Goal: Find specific page/section: Locate item on page

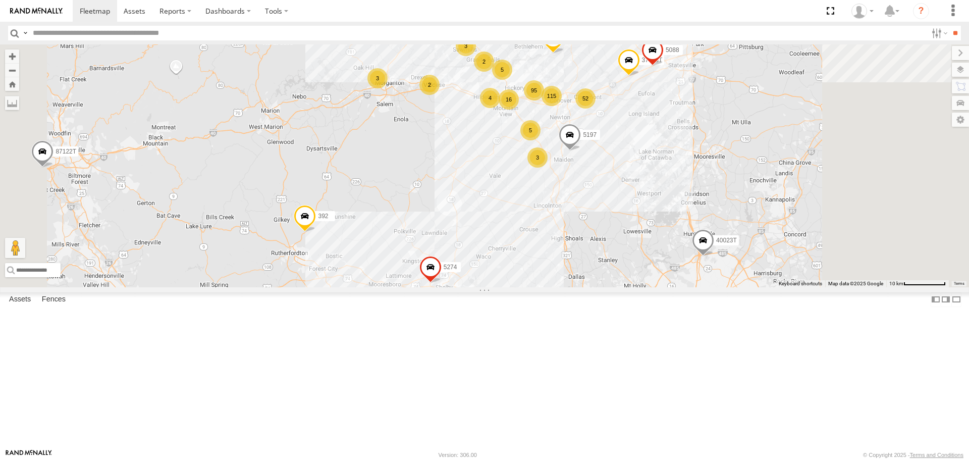
drag, startPoint x: 844, startPoint y: 144, endPoint x: 764, endPoint y: 217, distance: 108.2
click at [764, 217] on div "T3214 37127T 5414 T1806 7766T 87121T 7763T 40061T T3205 40037T 5381-Sold 7764T …" at bounding box center [484, 165] width 969 height 242
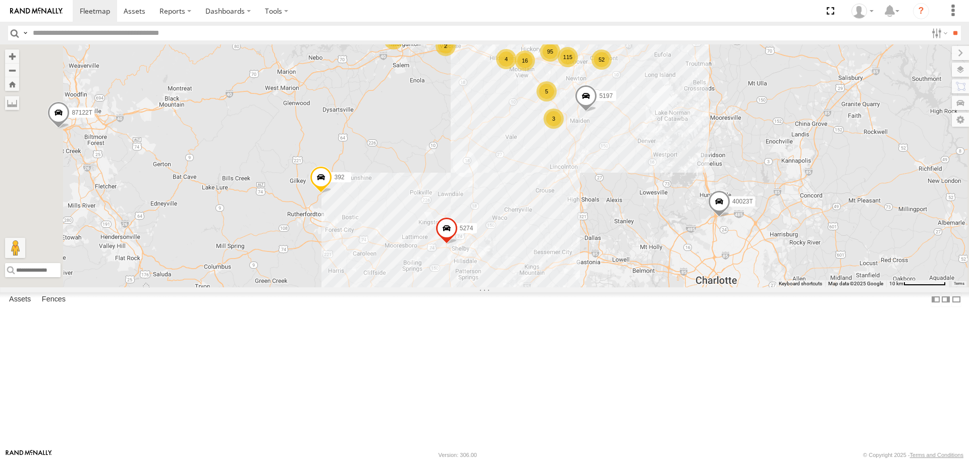
drag, startPoint x: 583, startPoint y: 226, endPoint x: 543, endPoint y: 253, distance: 48.0
click at [543, 253] on div "T3214 37127T 5414 T1806 7766T 87121T 7763T 40061T T3205 40037T 5381-Sold 7764T …" at bounding box center [484, 165] width 969 height 242
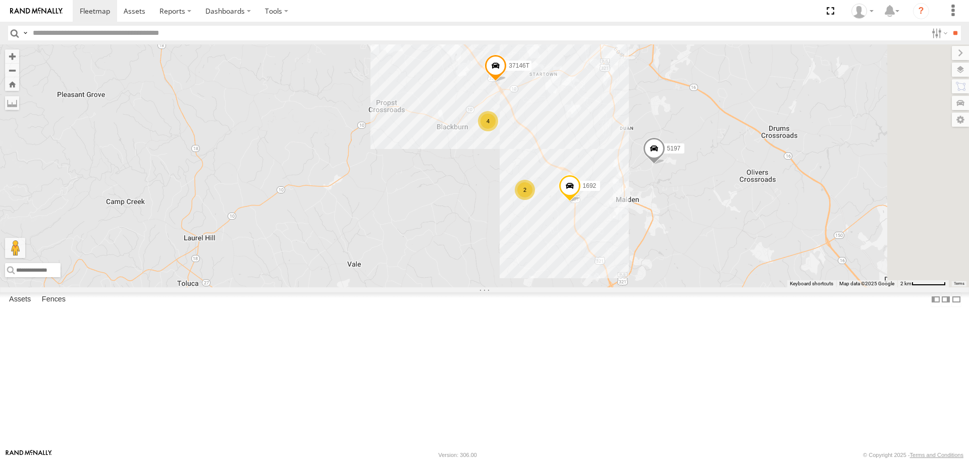
drag, startPoint x: 659, startPoint y: 121, endPoint x: 630, endPoint y: 231, distance: 113.7
click at [636, 232] on div "T3214 37127T 5414 T1806 7766T 87121T 7763T 40061T T3205 40037T 5381-Sold 7764T …" at bounding box center [484, 165] width 969 height 242
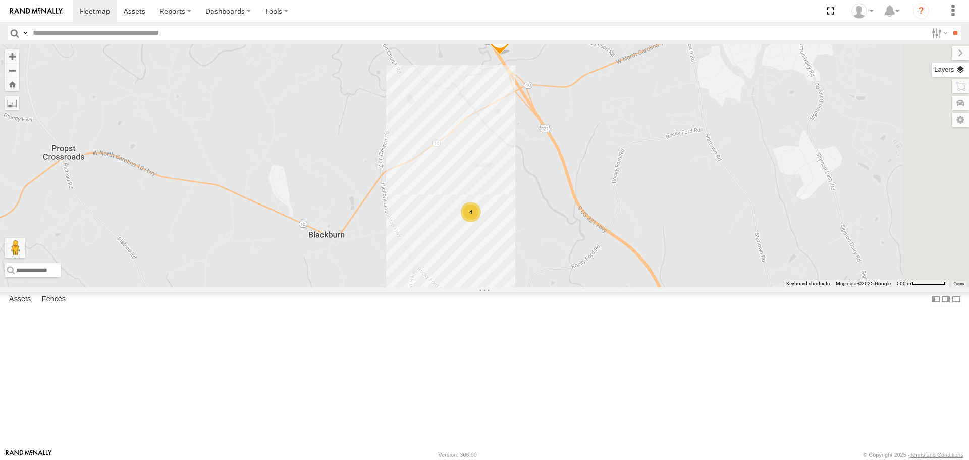
click at [961, 72] on label at bounding box center [950, 70] width 37 height 14
click at [0, 0] on span "Basemaps" at bounding box center [0, 0] width 0 height 0
click at [0, 0] on div "Satellite + Roadmap" at bounding box center [0, 0] width 0 height 0
click at [0, 0] on span "Satellite + Roadmap" at bounding box center [0, 0] width 0 height 0
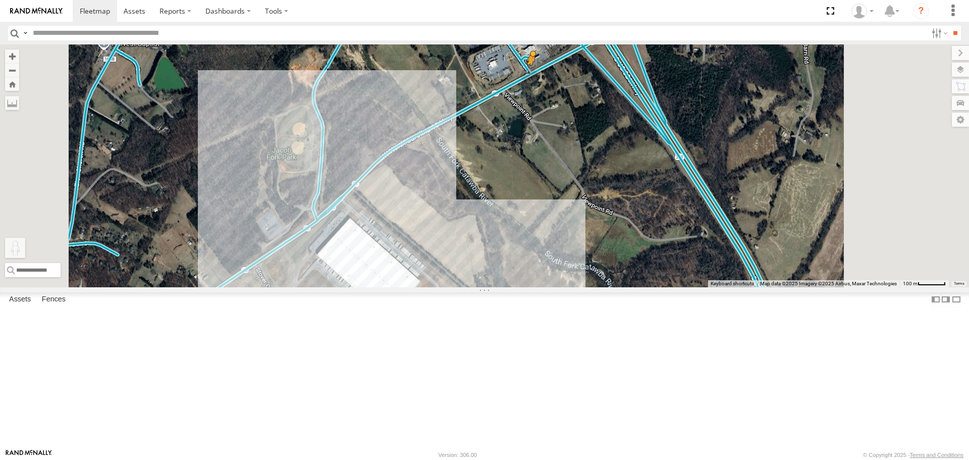
drag, startPoint x: 272, startPoint y: 408, endPoint x: 657, endPoint y: 155, distance: 460.6
click at [657, 155] on div "T3214 37127T 5414 T1806 7766T 87121T 7763T 40061T T3205 40037T 5381-Sold 7764T …" at bounding box center [484, 165] width 969 height 242
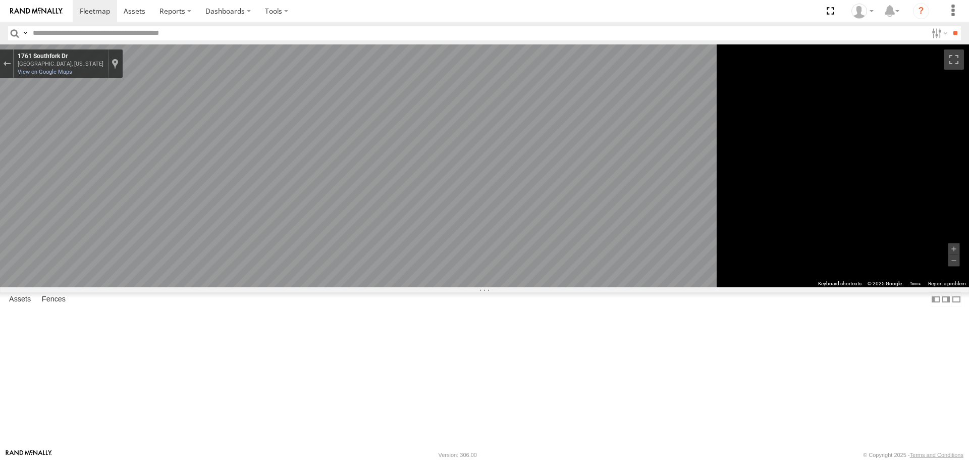
click at [224, 256] on main "To navigate the map with touch gestures double-tap and hold your finger on the …" at bounding box center [484, 246] width 969 height 404
click at [904, 287] on div "To navigate the map with touch gestures double-tap and hold your finger on the …" at bounding box center [484, 165] width 969 height 242
click at [0, 0] on span "Roadmap" at bounding box center [0, 0] width 0 height 0
click at [11, 65] on div "Exit the Street View" at bounding box center [7, 64] width 8 height 6
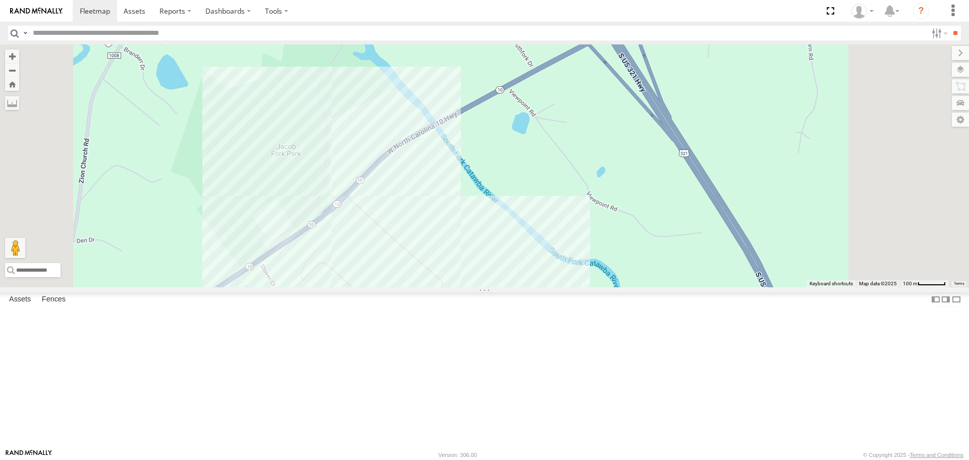
drag, startPoint x: 404, startPoint y: 229, endPoint x: 434, endPoint y: 211, distance: 35.1
click at [434, 211] on div "T3214 37127T 5414 T1806 7766T 87121T 7763T 40061T T3205 40037T 5381-Sold 7764T …" at bounding box center [484, 165] width 969 height 242
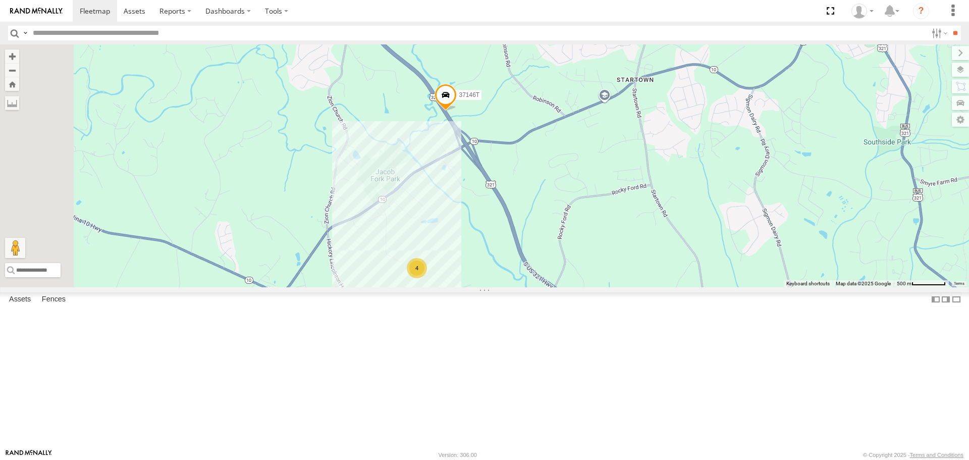
drag, startPoint x: 313, startPoint y: 222, endPoint x: 386, endPoint y: 252, distance: 79.2
click at [386, 252] on div "T3214 37127T 5414 T1806 7766T 87121T 7763T 40061T T3205 40037T 5381-Sold 7764T …" at bounding box center [484, 165] width 969 height 242
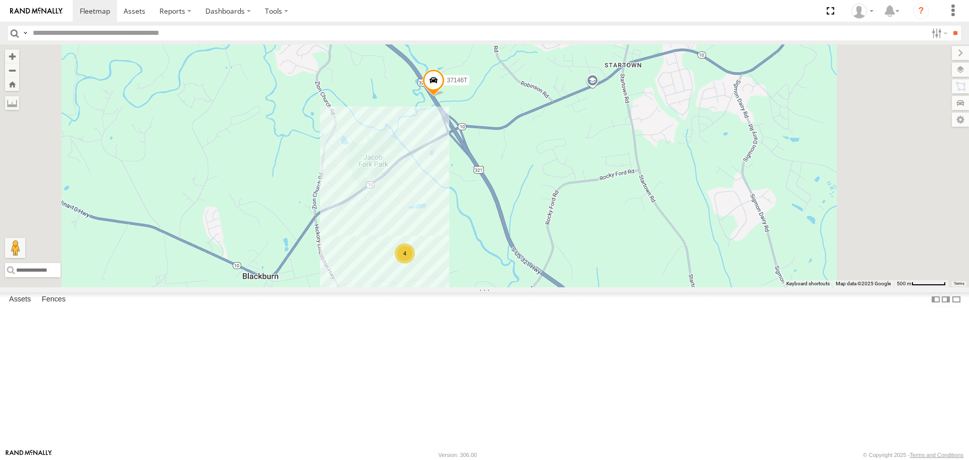
drag, startPoint x: 703, startPoint y: 313, endPoint x: 658, endPoint y: 250, distance: 77.3
click at [658, 251] on div "T3214 37127T 5414 T1806 7766T 87121T 7763T 40061T T3205 40037T 5381-Sold 7764T …" at bounding box center [484, 165] width 969 height 242
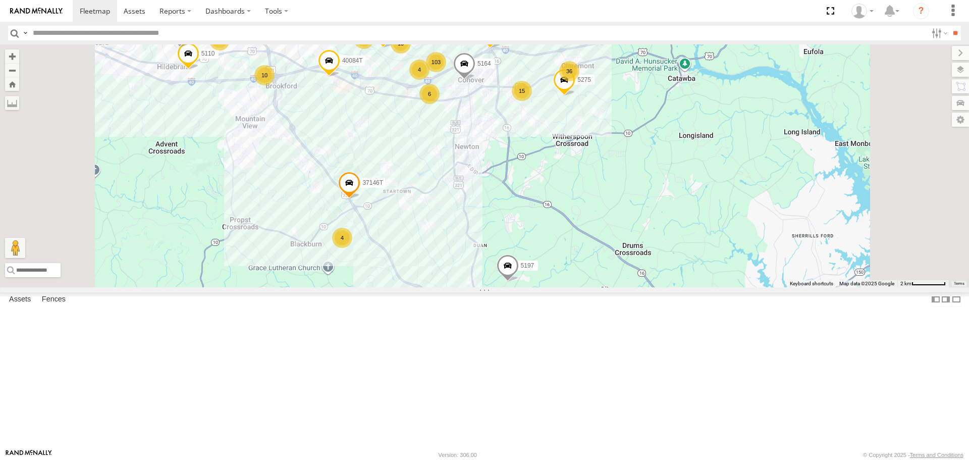
drag, startPoint x: 403, startPoint y: 287, endPoint x: 396, endPoint y: 304, distance: 18.3
click at [399, 287] on div "T3214 37127T 5414 T1806 7766T 87121T 7763T 40061T T3205 40037T 5381-Sold 7764T …" at bounding box center [484, 165] width 969 height 242
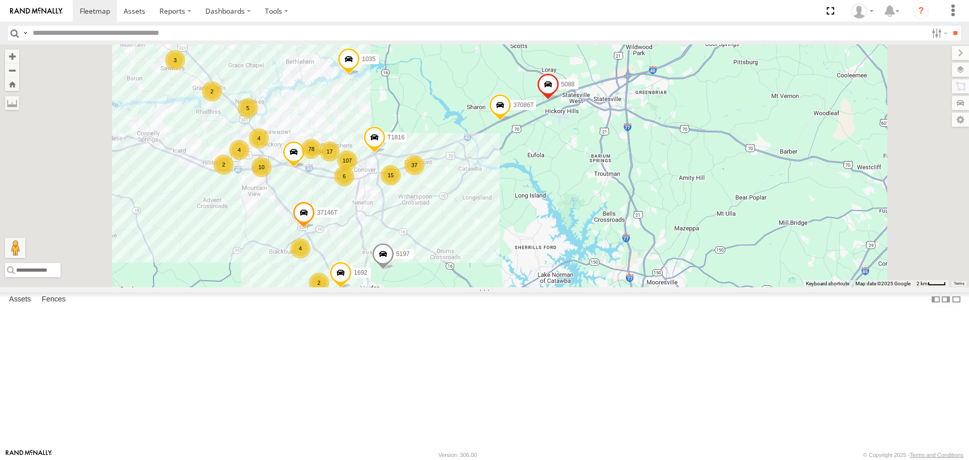
drag, startPoint x: 611, startPoint y: 313, endPoint x: 598, endPoint y: 265, distance: 50.1
click at [603, 273] on div "T3214 37127T 5414 T1806 7766T 87121T 7763T 40061T T3205 40037T 5381-Sold 7764T …" at bounding box center [484, 165] width 969 height 242
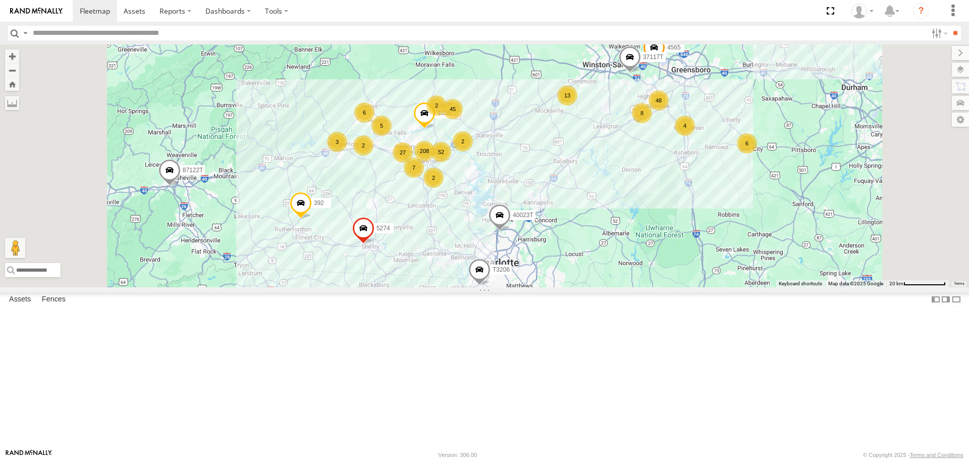
drag, startPoint x: 697, startPoint y: 293, endPoint x: 656, endPoint y: 272, distance: 45.6
click at [680, 279] on div "T3214 37127T 5414 T1806 7766T 87121T 7763T 40061T T3205 40037T 5381-Sold 7764T …" at bounding box center [484, 165] width 969 height 242
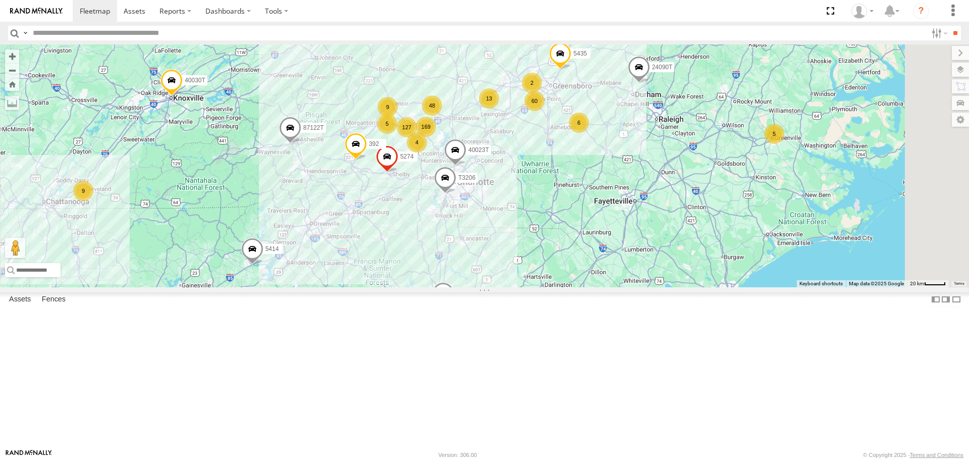
drag, startPoint x: 728, startPoint y: 300, endPoint x: 687, endPoint y: 270, distance: 50.5
click at [687, 270] on div "T3214 37127T 5414 T1806 7766T 87121T 7763T 40061T T3205 40037T 5381-Sold 7764T …" at bounding box center [484, 165] width 969 height 242
